Goal: Task Accomplishment & Management: Manage account settings

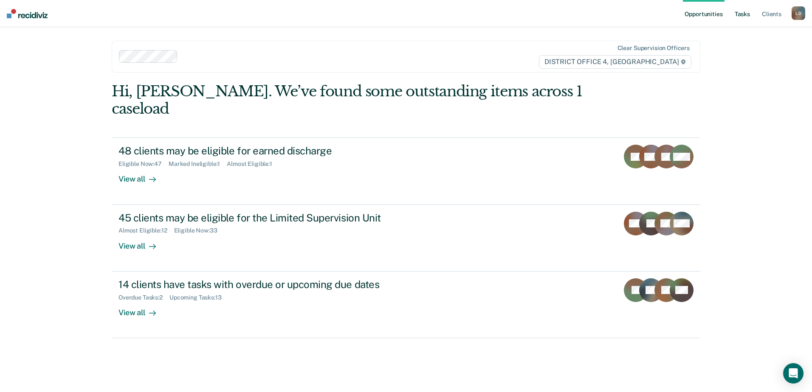
click at [742, 13] on link "Tasks" at bounding box center [742, 13] width 19 height 27
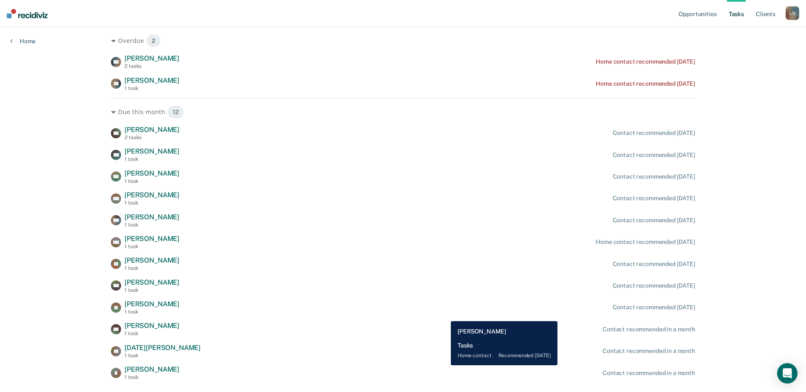
scroll to position [127, 0]
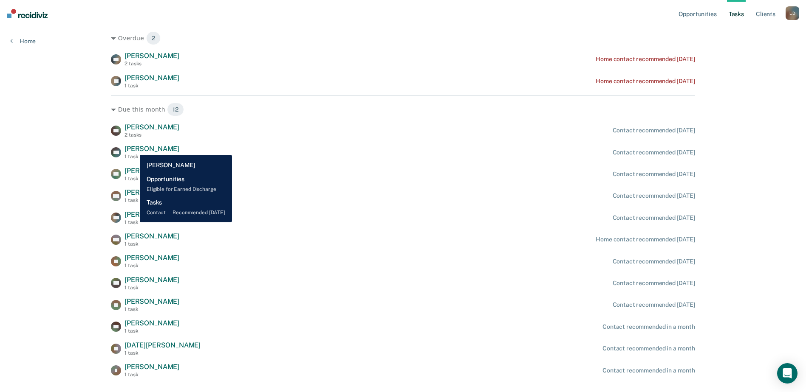
click at [133, 149] on span "William Caviness" at bounding box center [151, 149] width 55 height 8
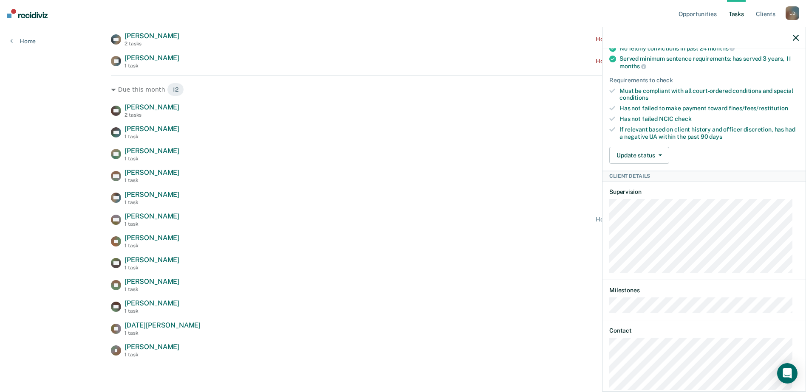
scroll to position [195, 0]
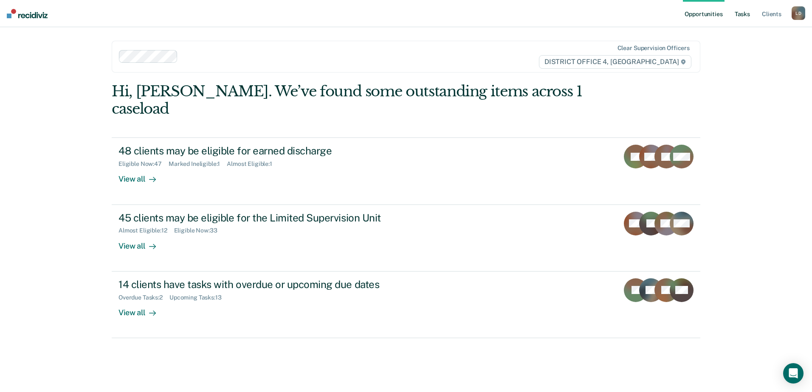
click at [745, 13] on link "Tasks" at bounding box center [742, 13] width 19 height 27
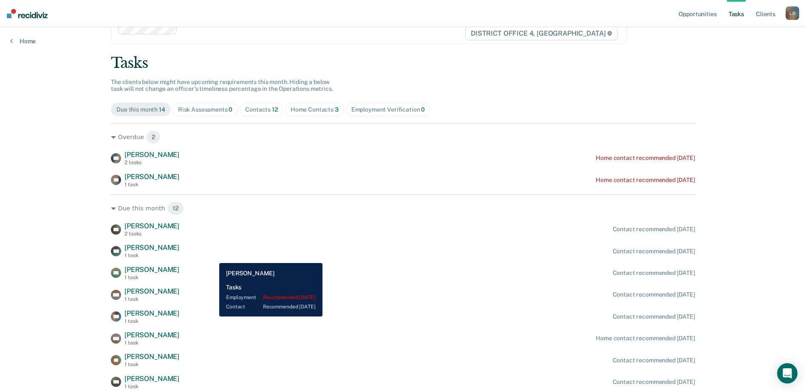
scroll to position [42, 0]
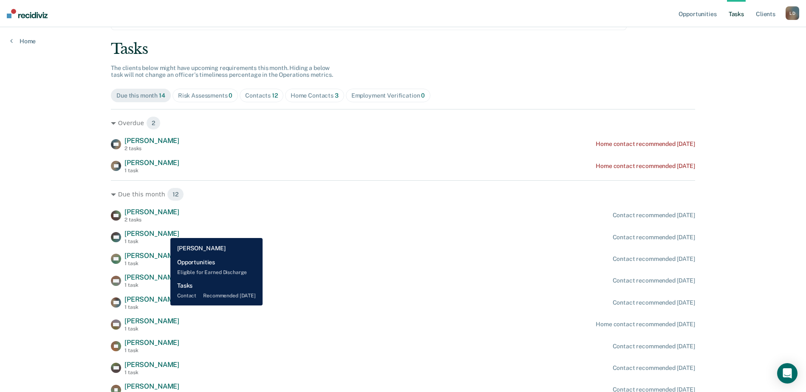
click at [164, 232] on span "William Caviness" at bounding box center [151, 234] width 55 height 8
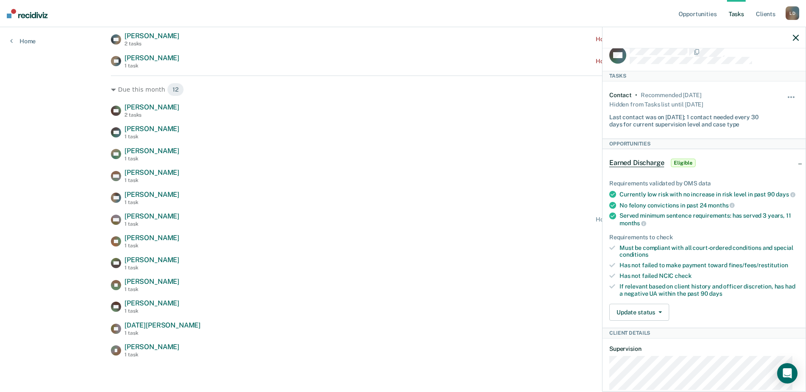
scroll to position [0, 0]
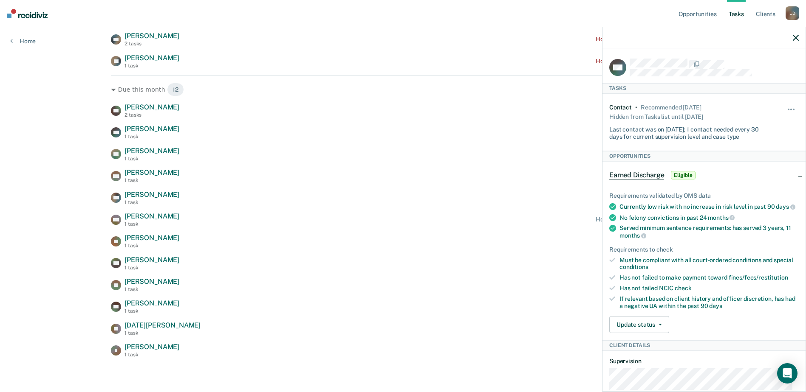
click at [795, 37] on icon "button" at bounding box center [795, 38] width 6 height 6
